Goal: Information Seeking & Learning: Learn about a topic

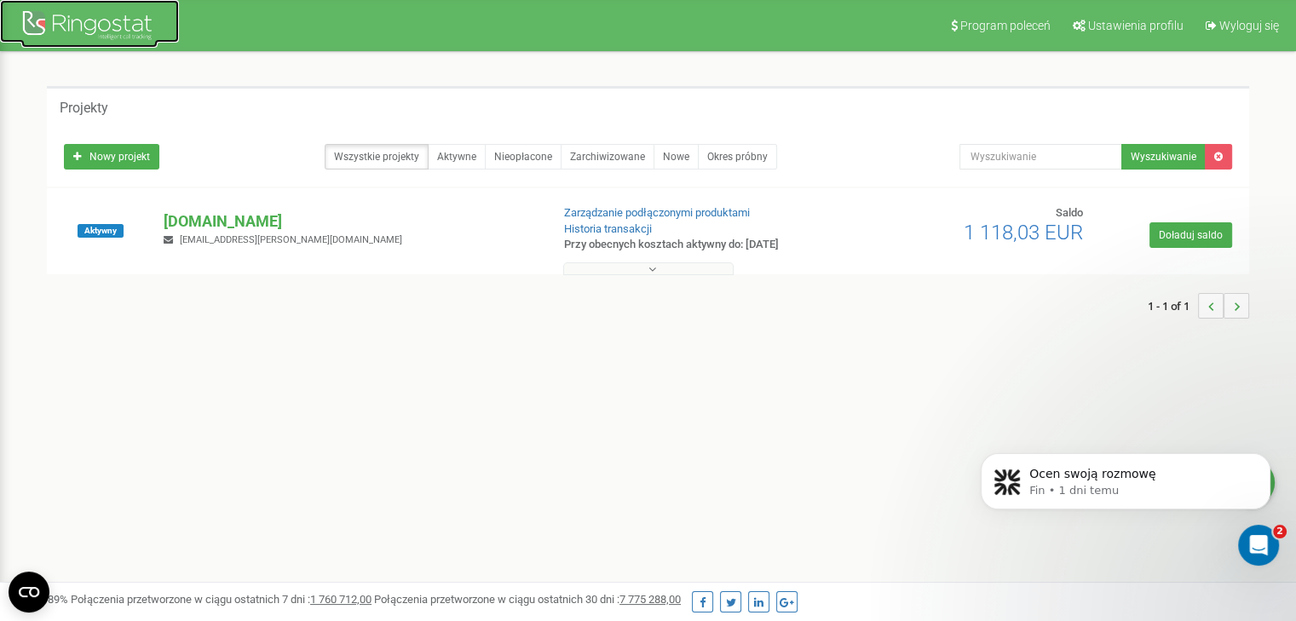
click at [91, 25] on div at bounding box center [89, 27] width 136 height 41
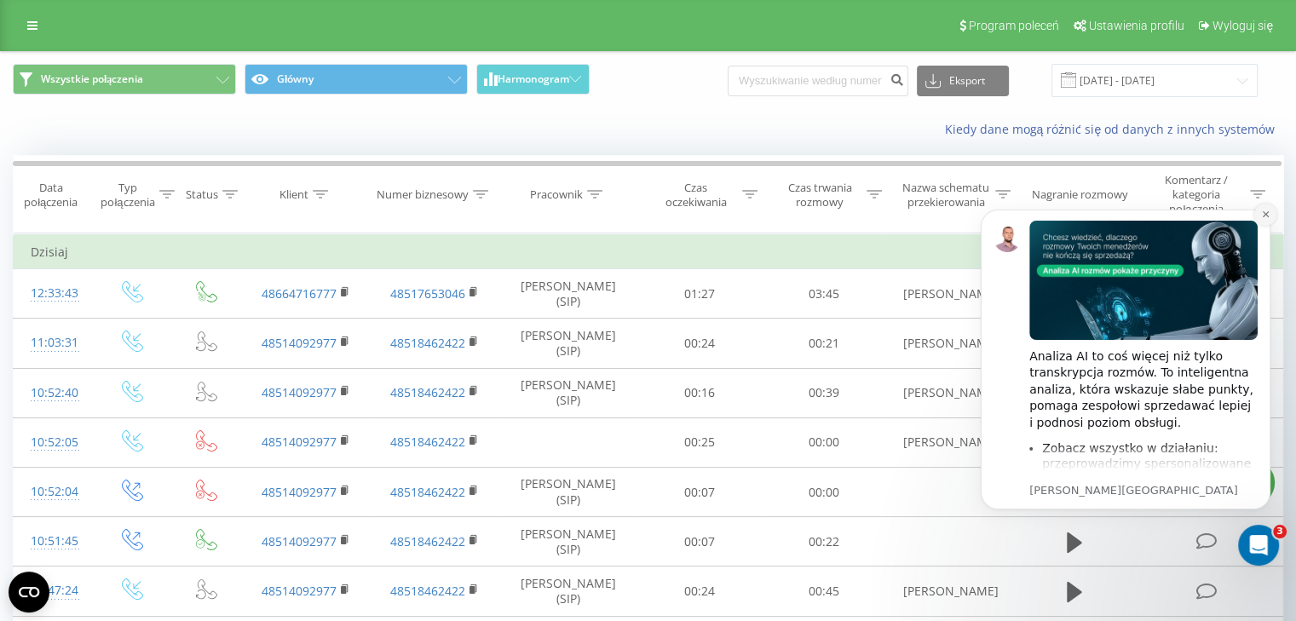
click at [1268, 219] on icon "Dismiss notification" at bounding box center [1265, 214] width 9 height 9
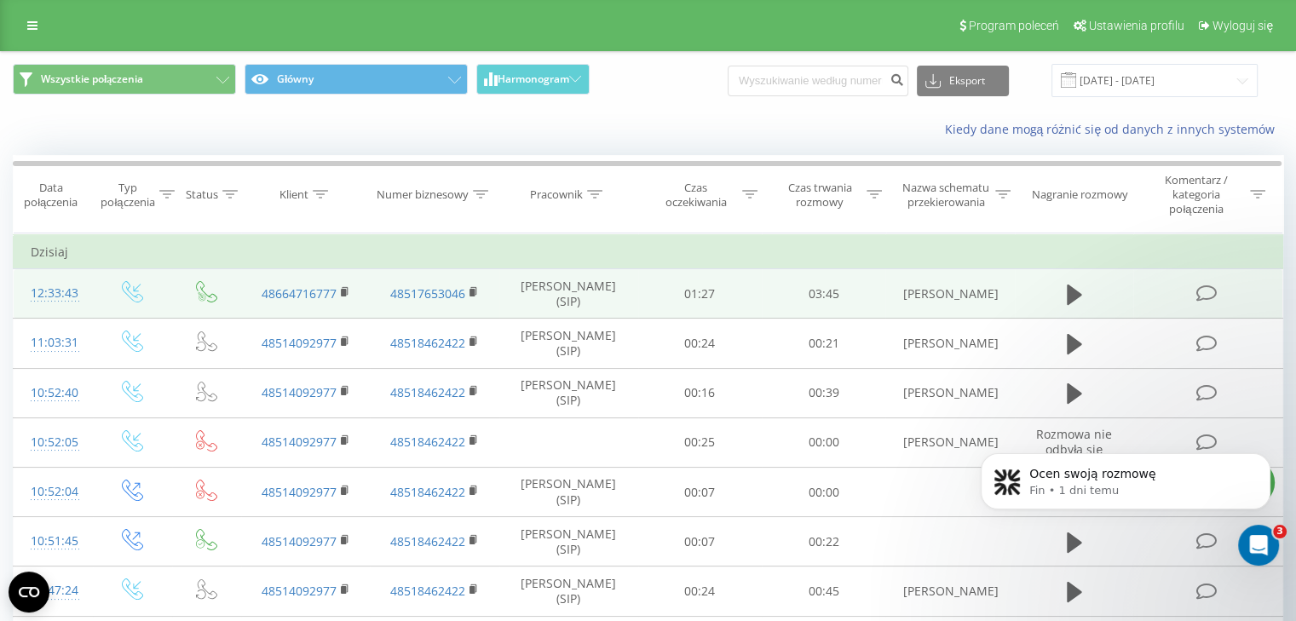
click at [1216, 279] on td at bounding box center [1207, 293] width 149 height 49
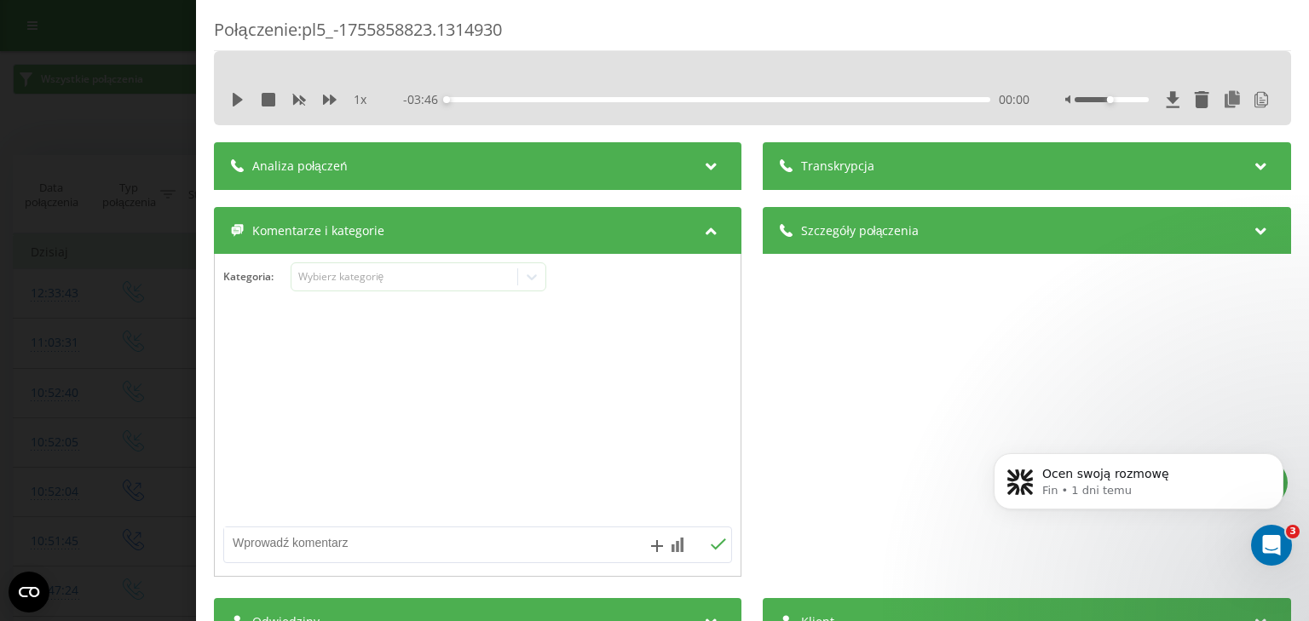
click at [803, 163] on span "Transkrypcja" at bounding box center [838, 166] width 73 height 17
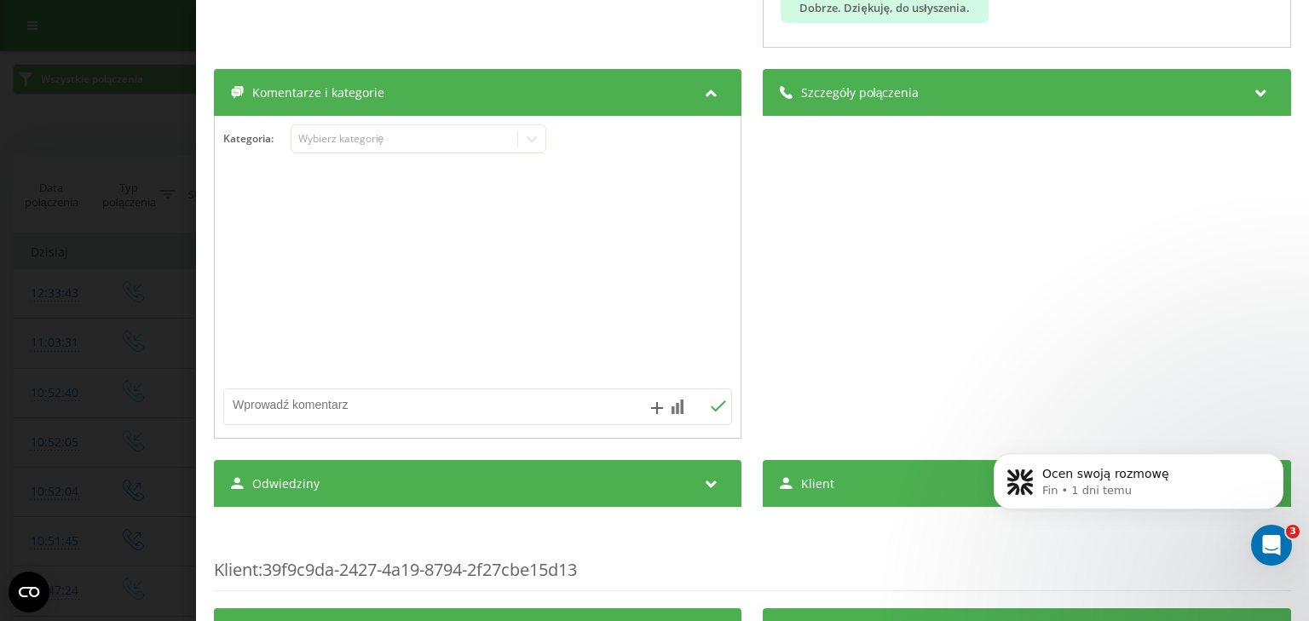
scroll to position [610, 0]
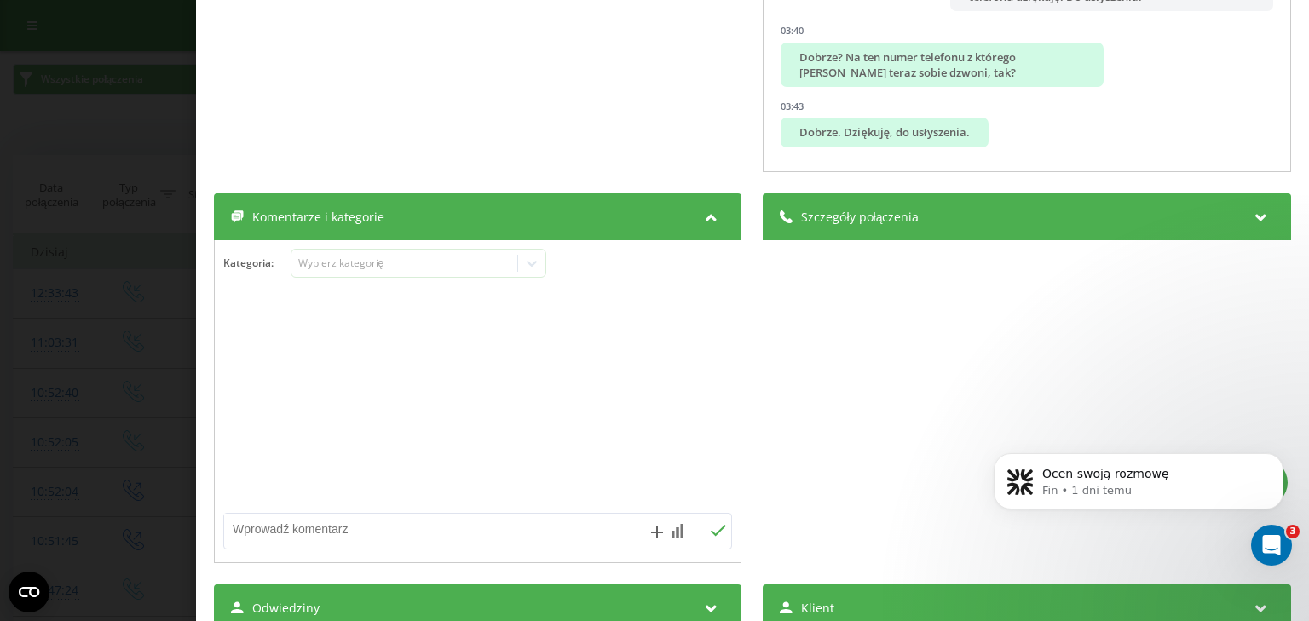
click at [296, 210] on span "Komentarze i kategorie" at bounding box center [318, 217] width 132 height 17
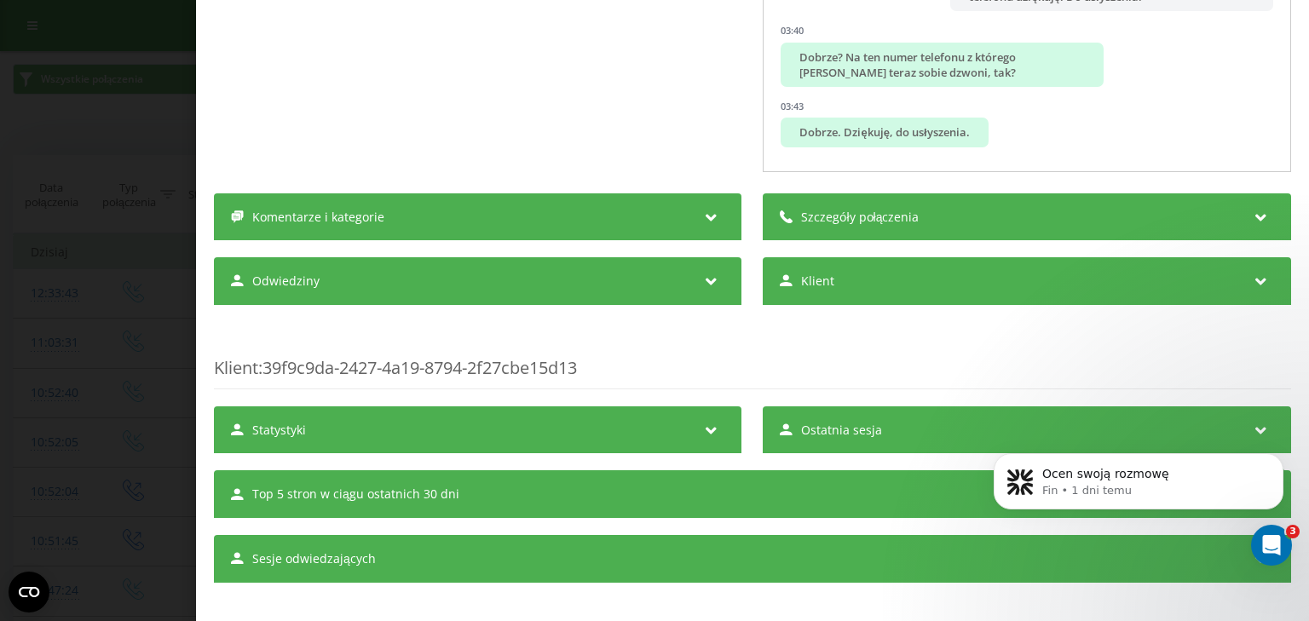
click at [296, 210] on span "Komentarze i kategorie" at bounding box center [318, 217] width 132 height 17
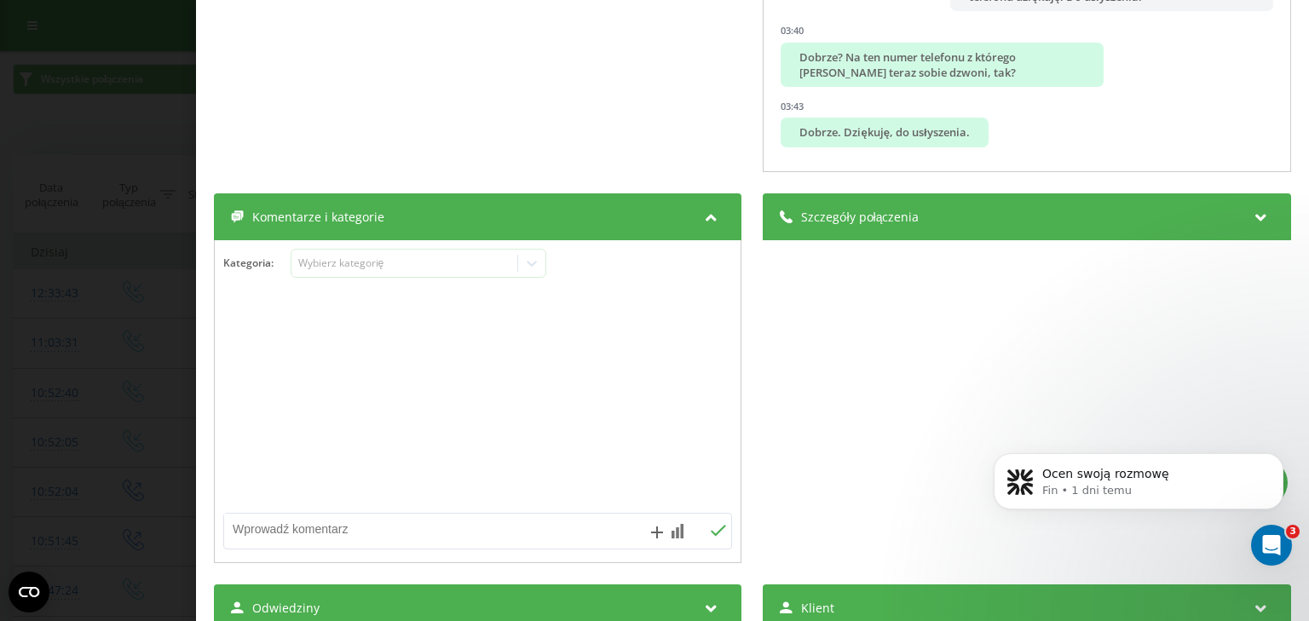
click at [296, 210] on span "Komentarze i kategorie" at bounding box center [318, 217] width 132 height 17
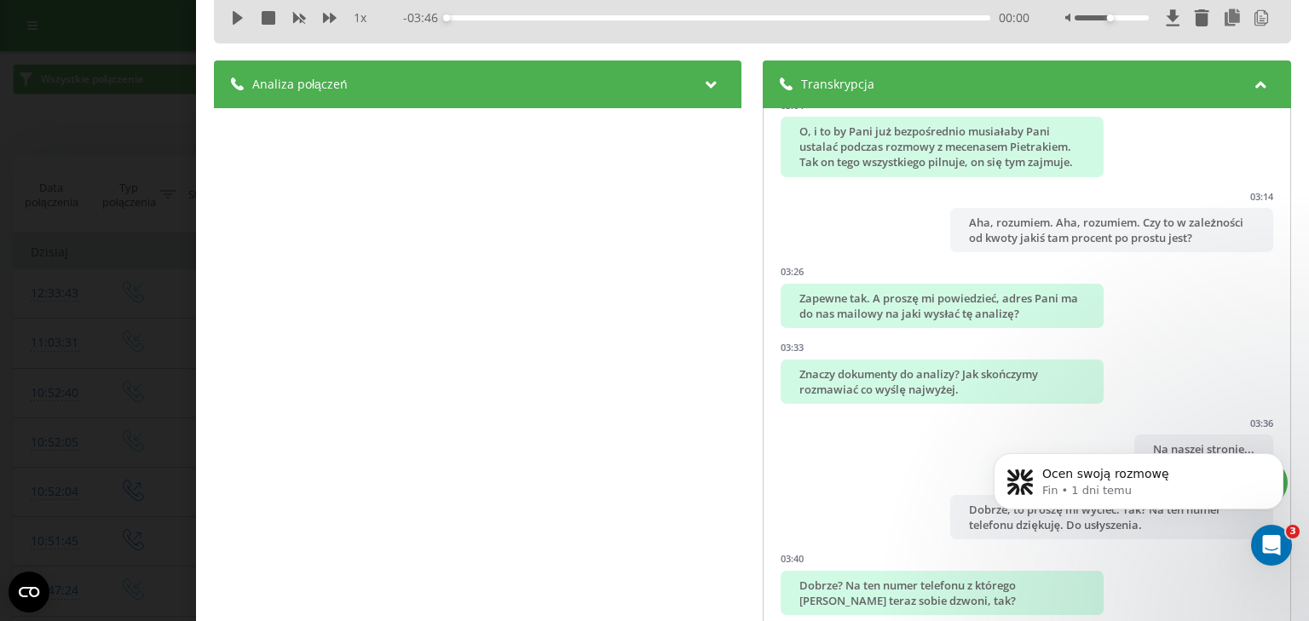
scroll to position [0, 0]
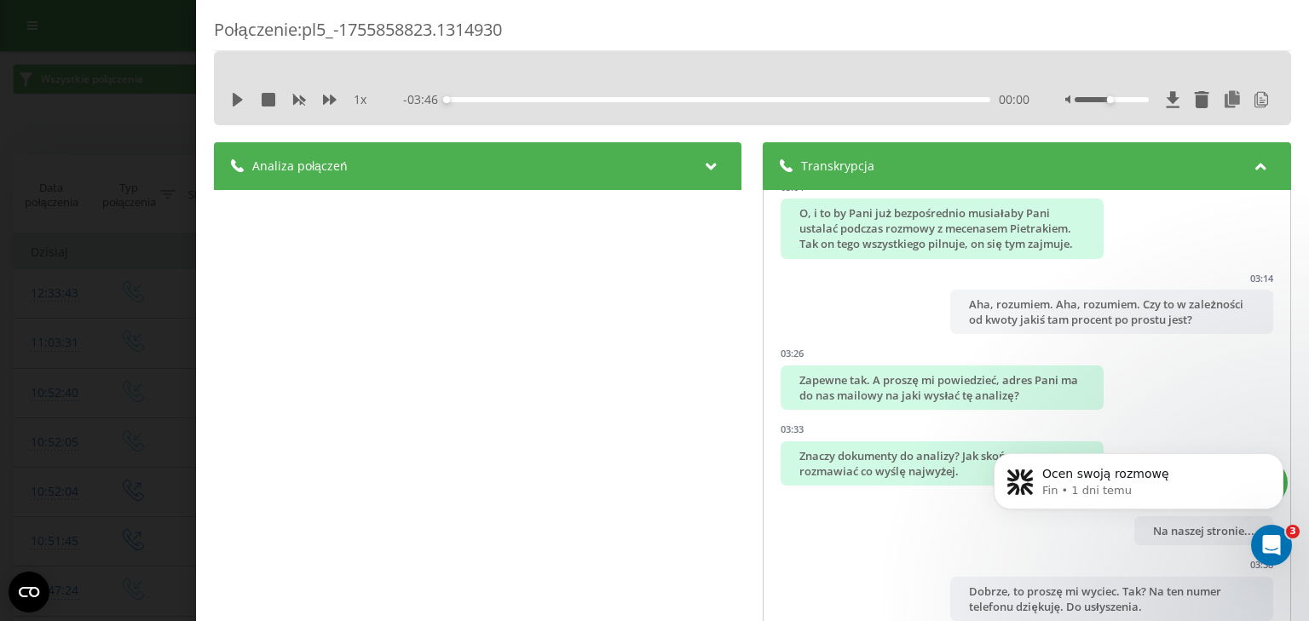
click at [321, 160] on span "Analiza połączeń" at bounding box center [299, 166] width 95 height 17
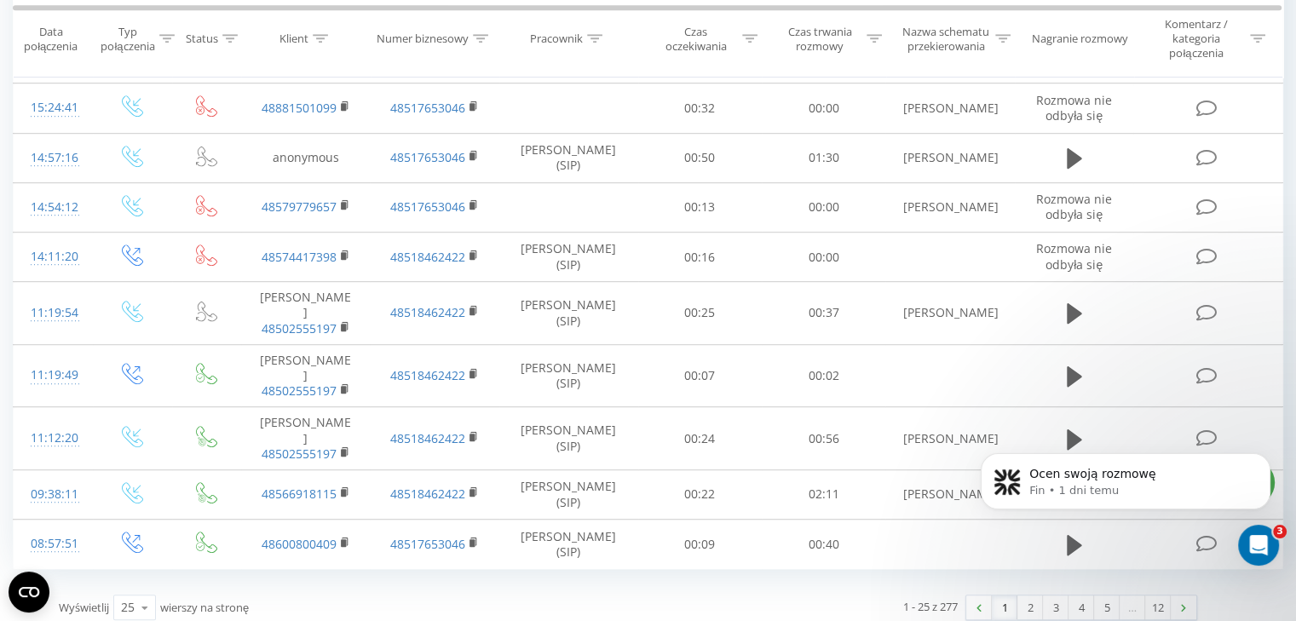
scroll to position [1020, 0]
